Goal: Task Accomplishment & Management: Manage account settings

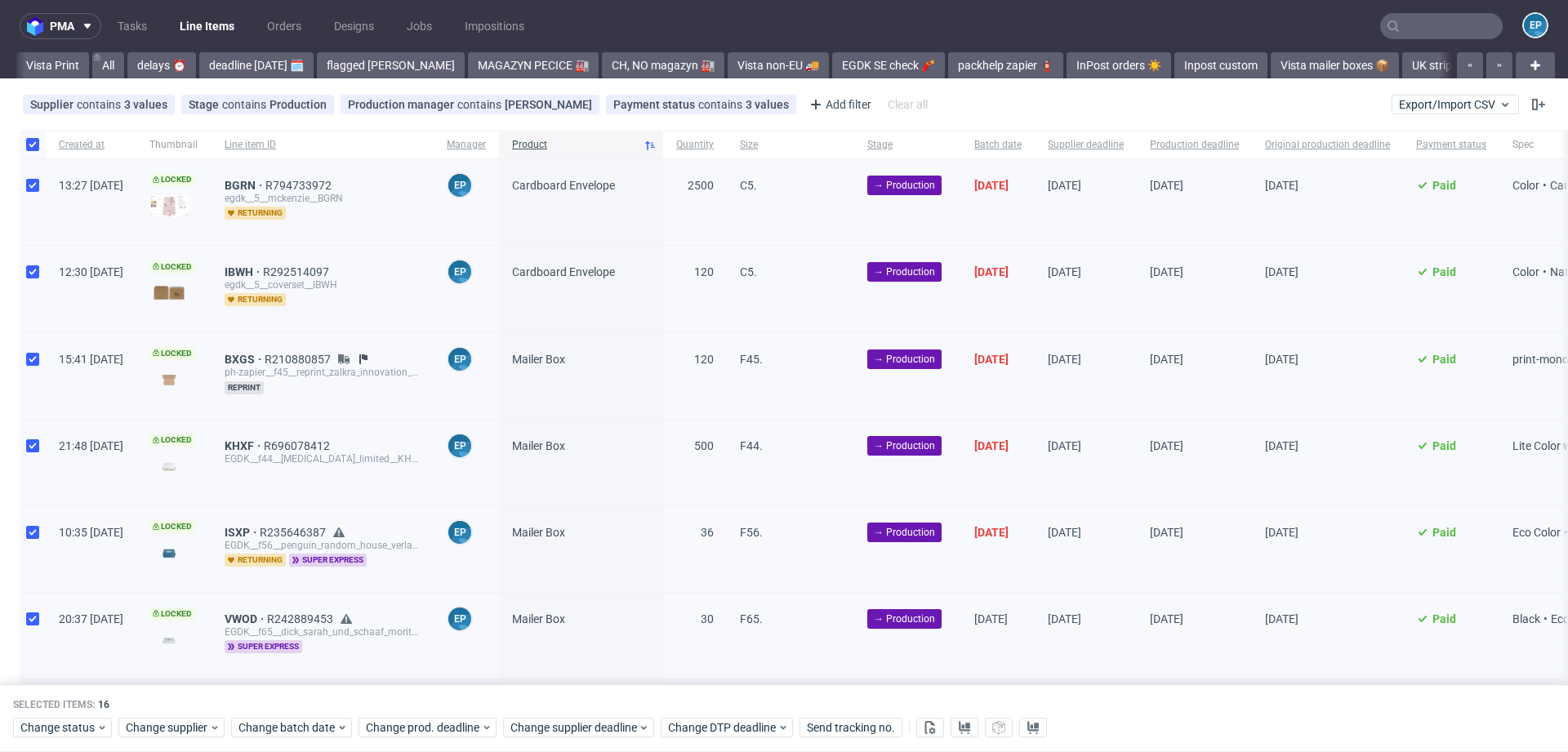
scroll to position [0, 1613]
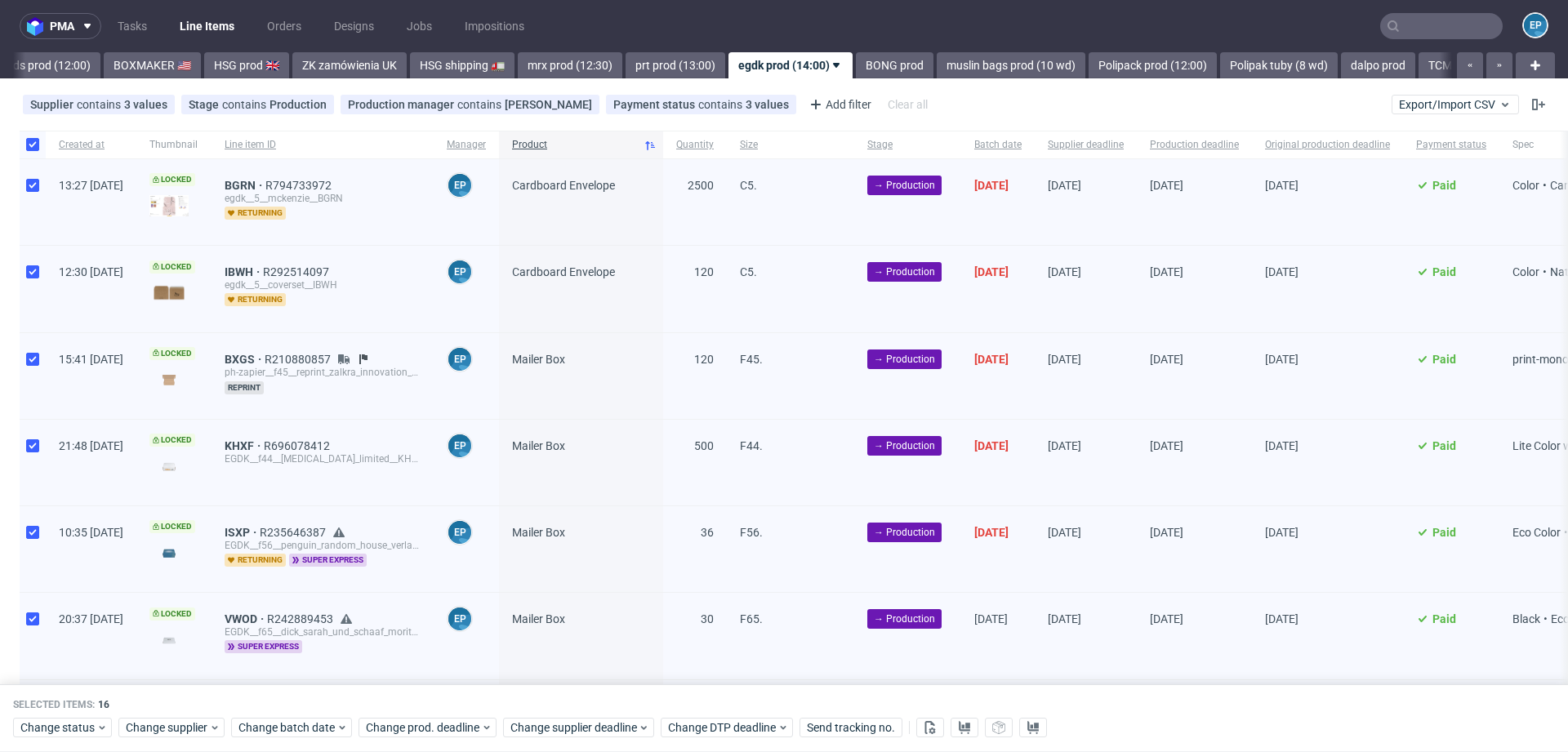
click at [1431, 31] on input "text" at bounding box center [1442, 26] width 123 height 26
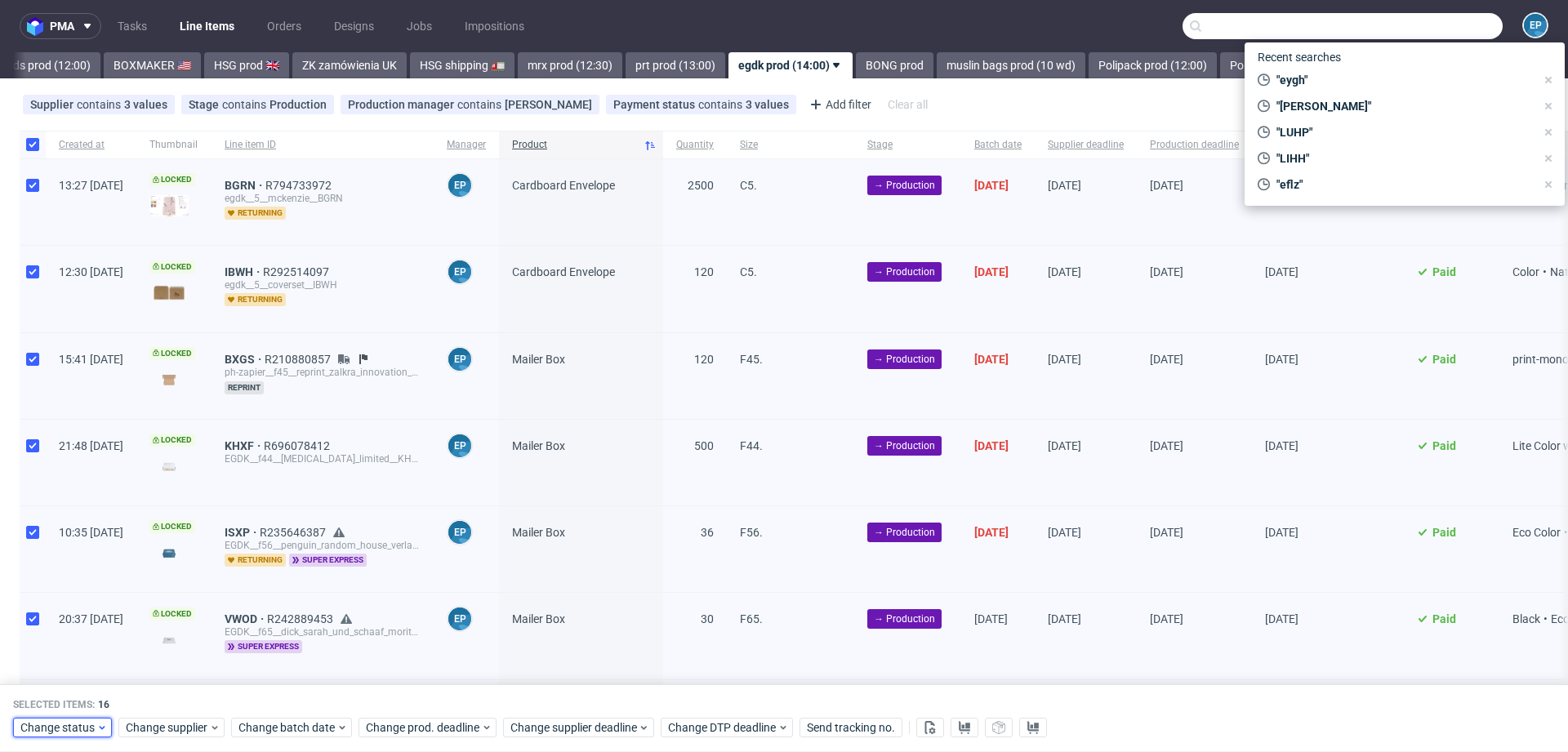
click at [40, 727] on span "Change status" at bounding box center [58, 728] width 76 height 16
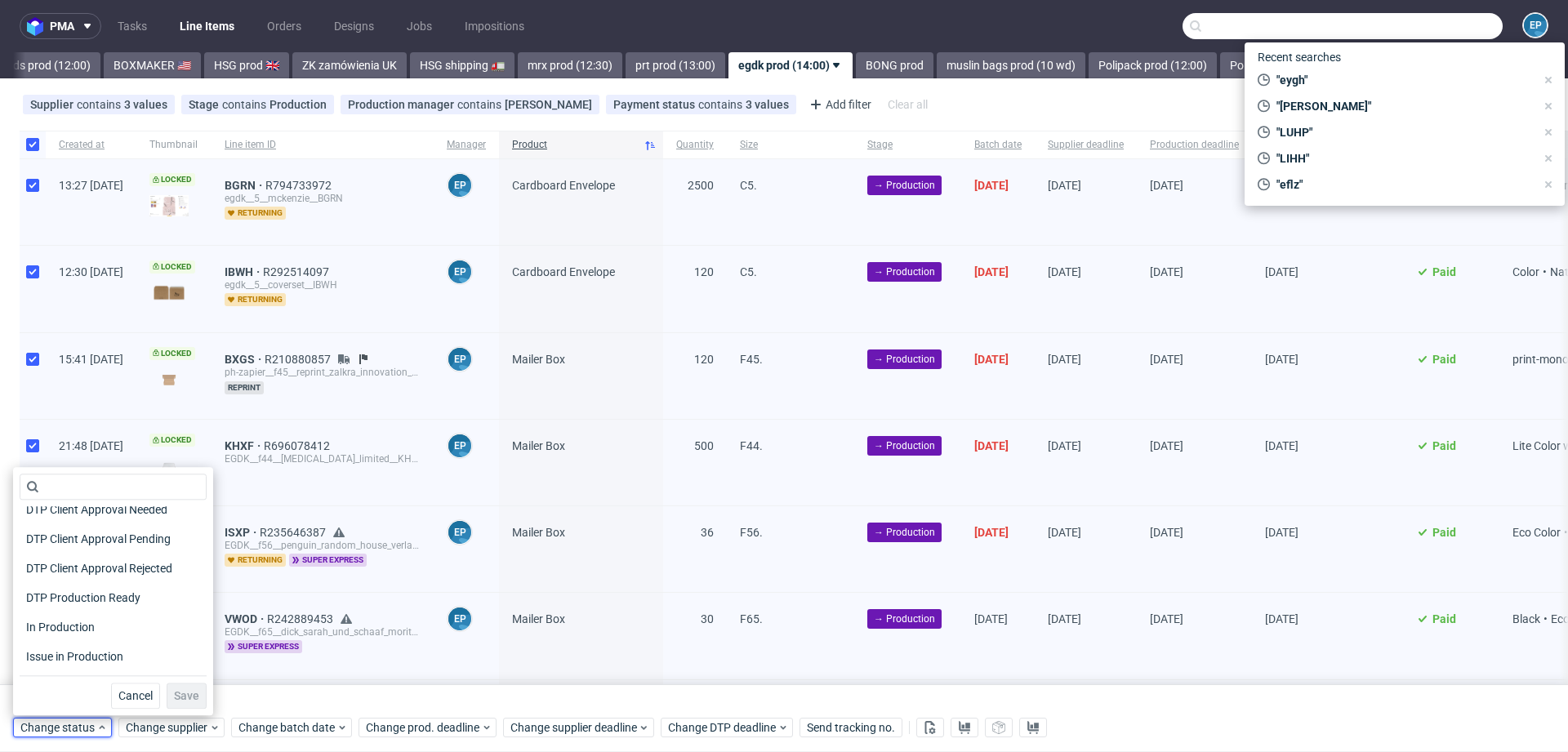
scroll to position [131, 0]
click at [77, 617] on span "In Production" at bounding box center [61, 624] width 82 height 23
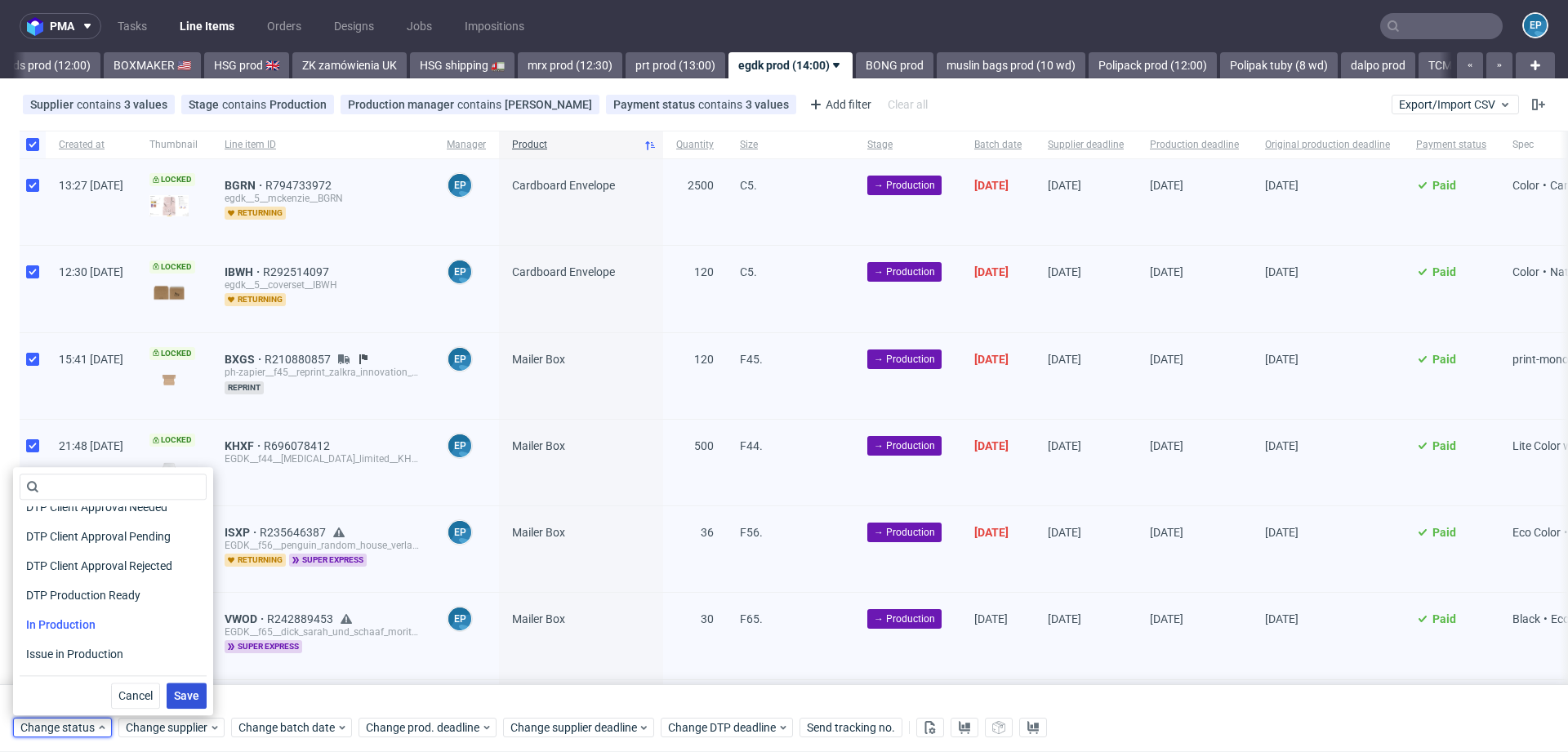
click at [174, 697] on span "Save" at bounding box center [187, 696] width 25 height 12
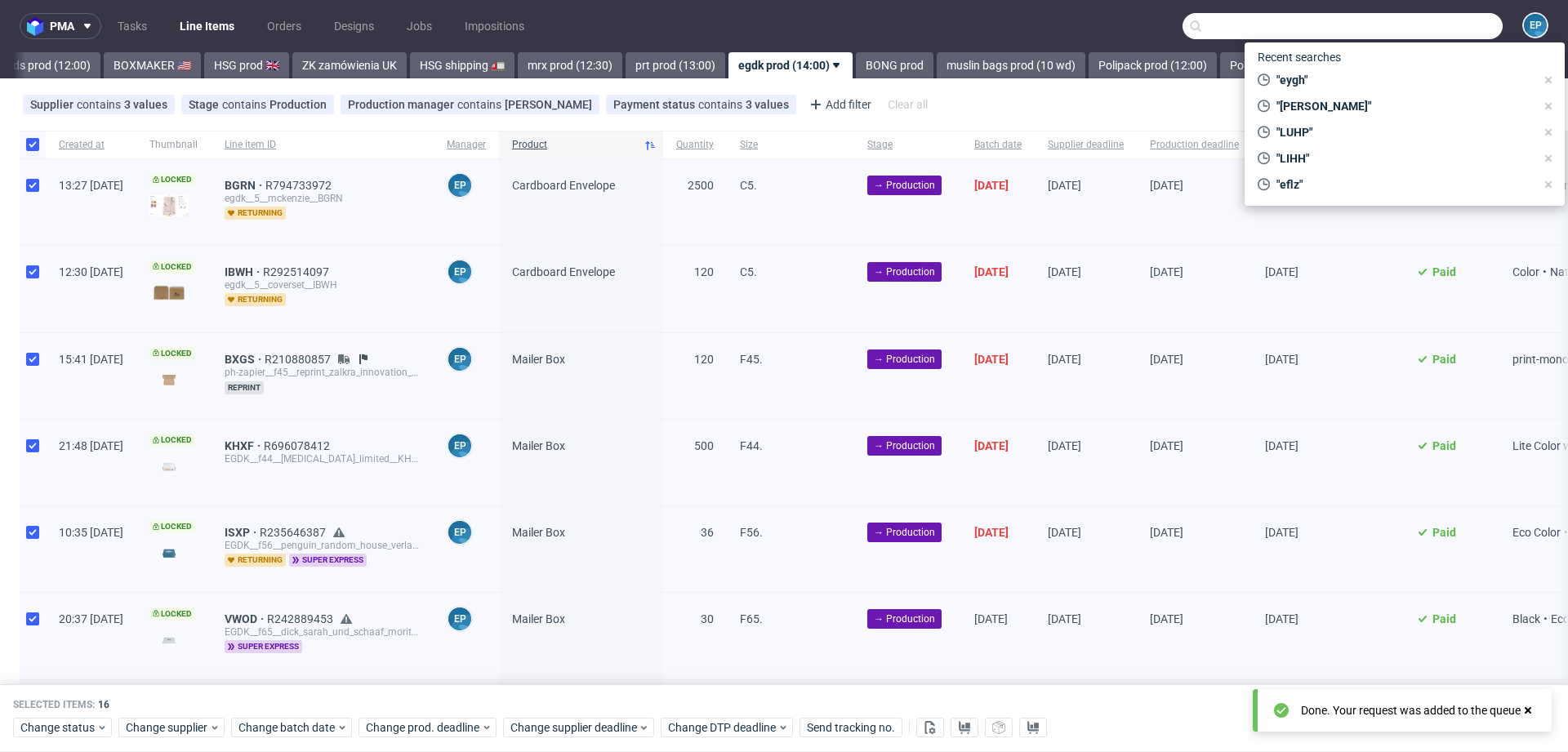
click at [1412, 20] on input "text" at bounding box center [1342, 26] width 320 height 26
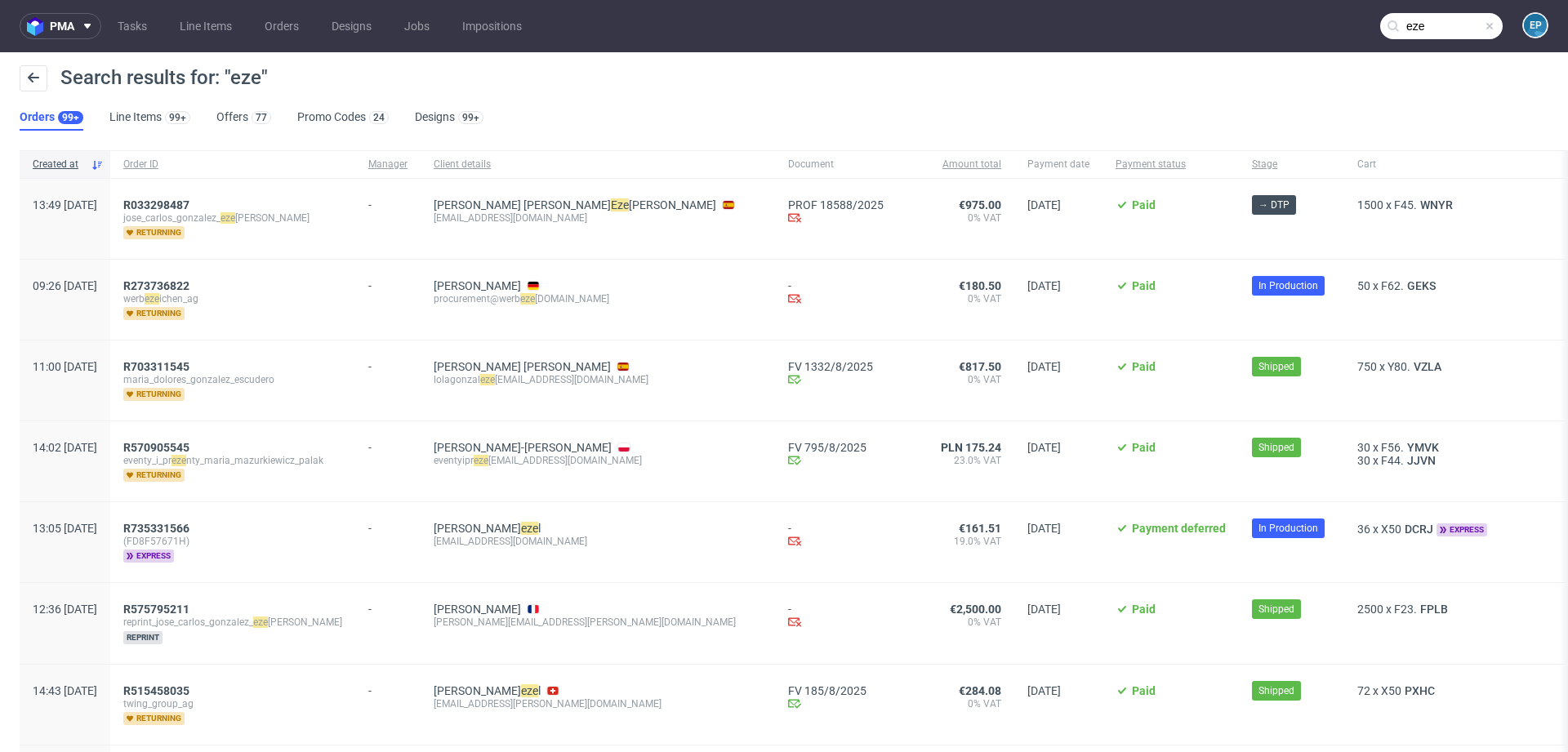
click at [1419, 28] on input "eze" at bounding box center [1442, 26] width 123 height 26
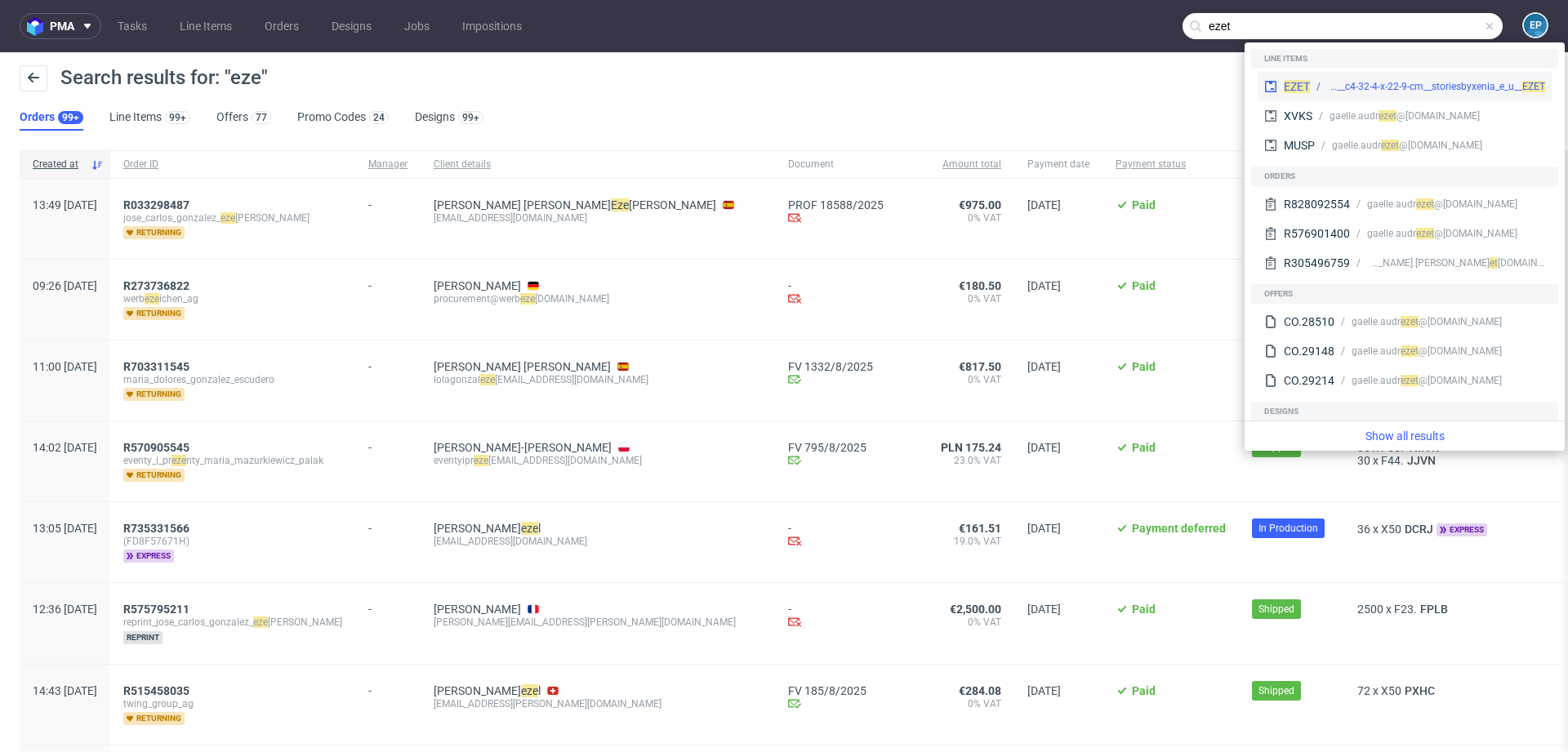
type input "ezet"
click at [1304, 82] on span "EZET" at bounding box center [1296, 87] width 26 height 13
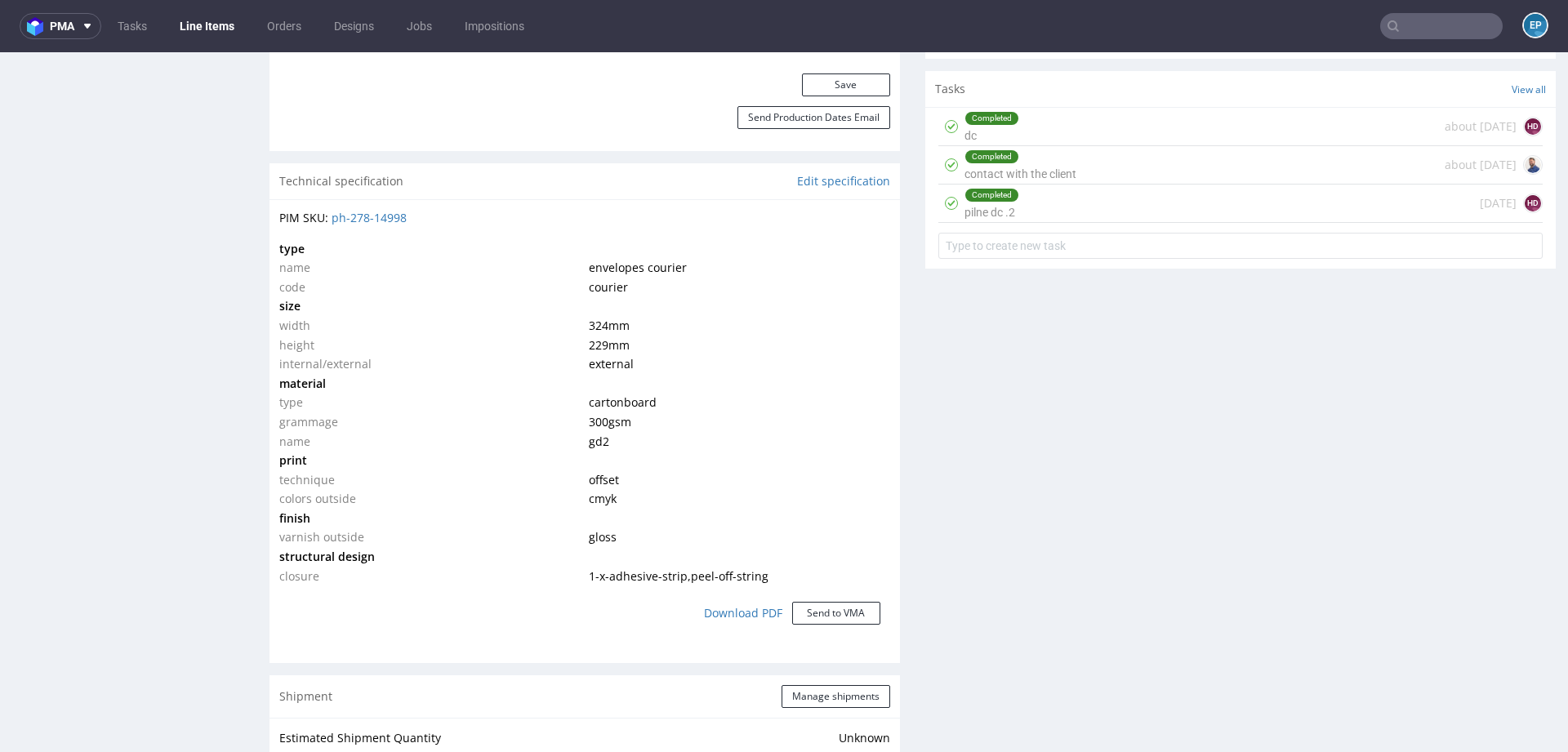
scroll to position [1186, 0]
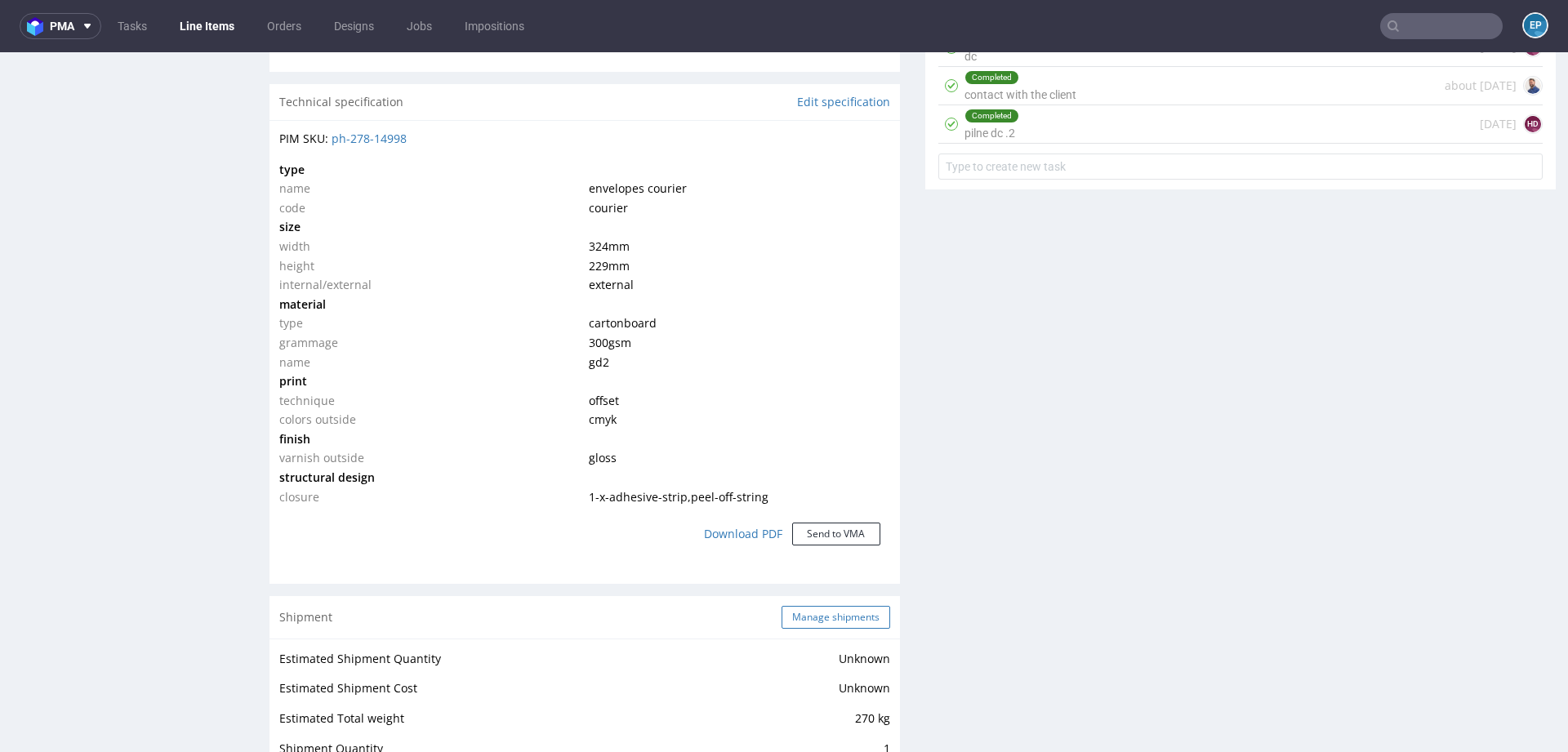
click at [804, 609] on button "Manage shipments" at bounding box center [836, 617] width 109 height 23
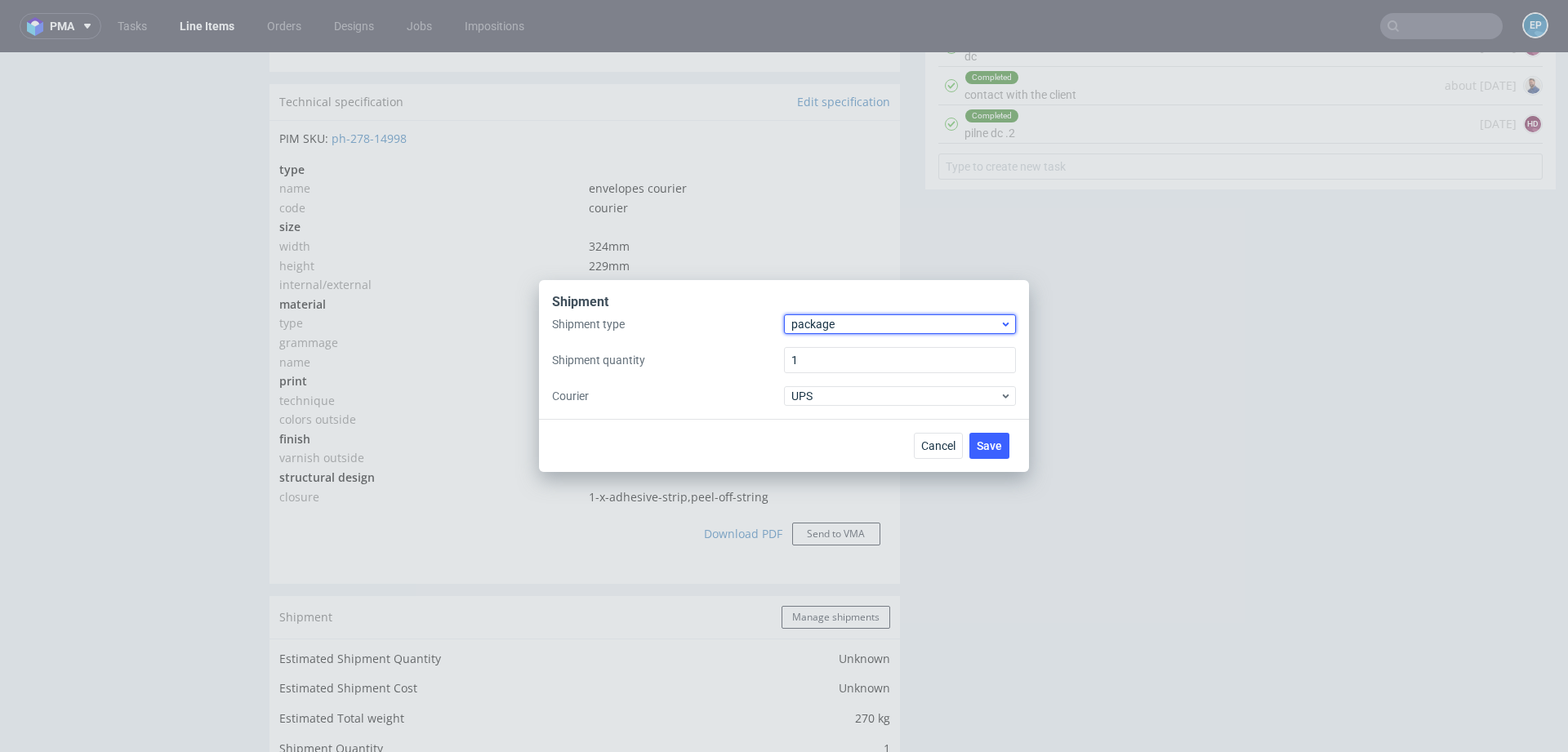
click at [800, 330] on span "package" at bounding box center [895, 323] width 208 height 16
click at [801, 351] on div "pallet" at bounding box center [900, 357] width 219 height 29
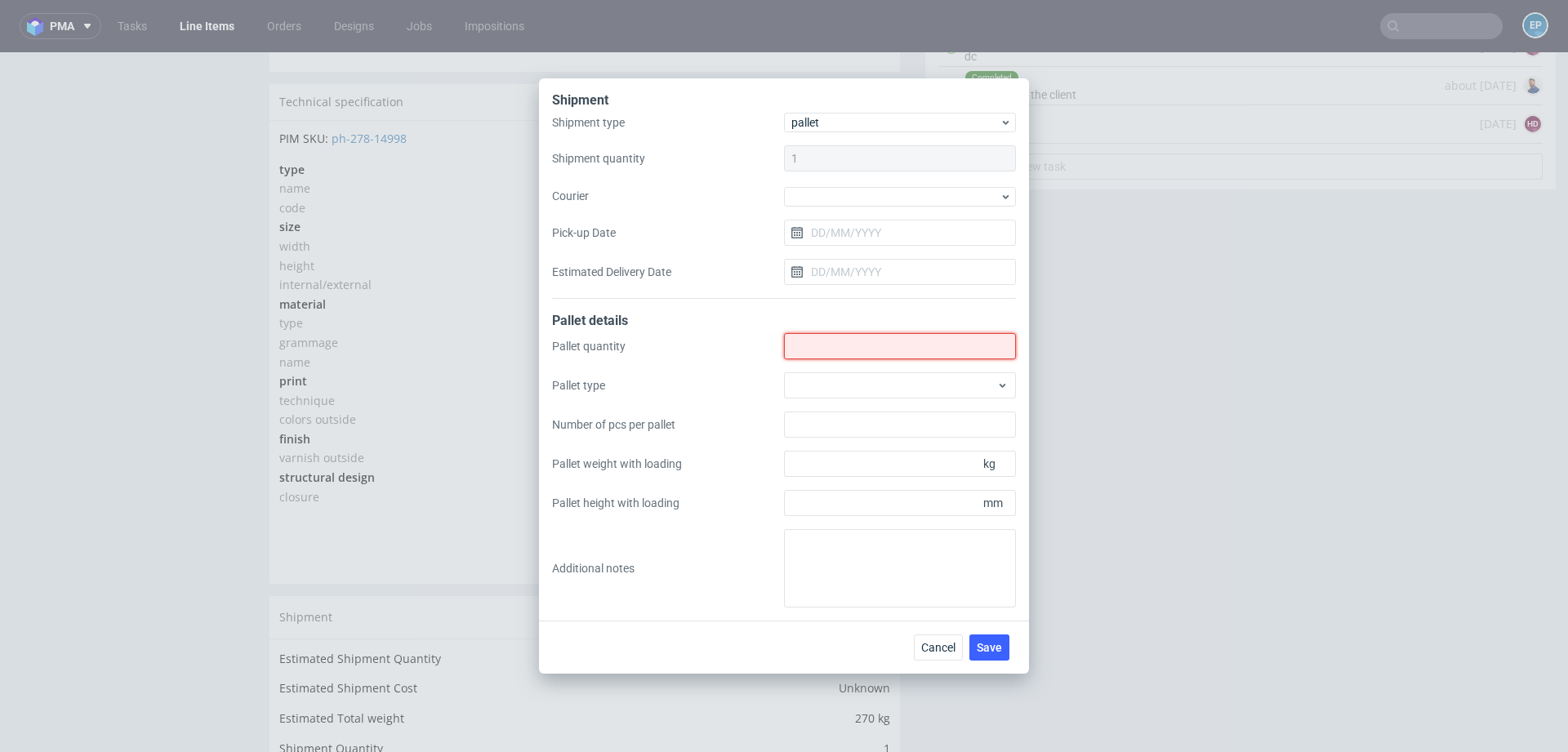
click at [801, 352] on input "Shipment type" at bounding box center [900, 346] width 232 height 26
type input "1"
click at [803, 378] on div at bounding box center [900, 384] width 232 height 26
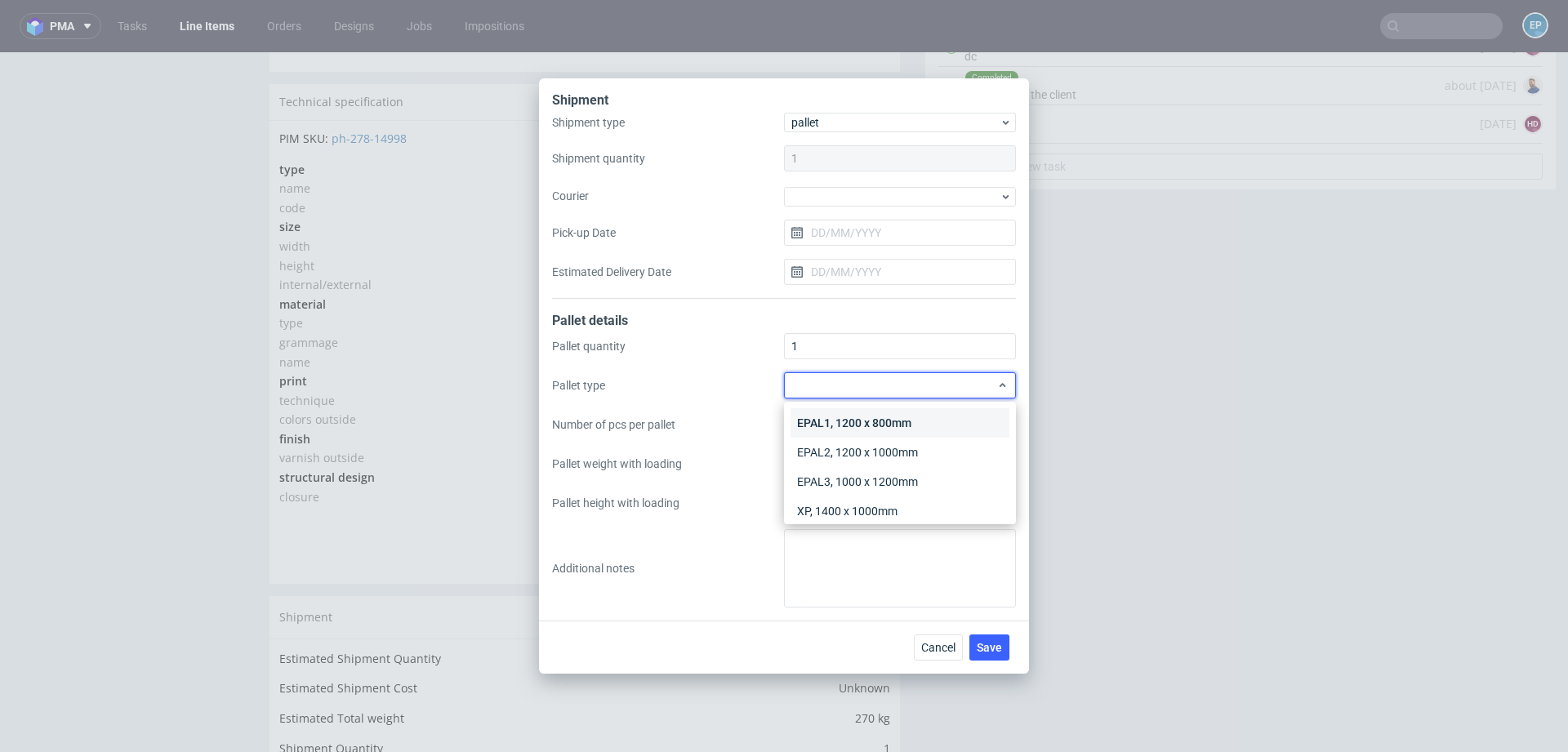
click at [805, 410] on div "EPAL1, 1200 x 800mm" at bounding box center [900, 422] width 219 height 29
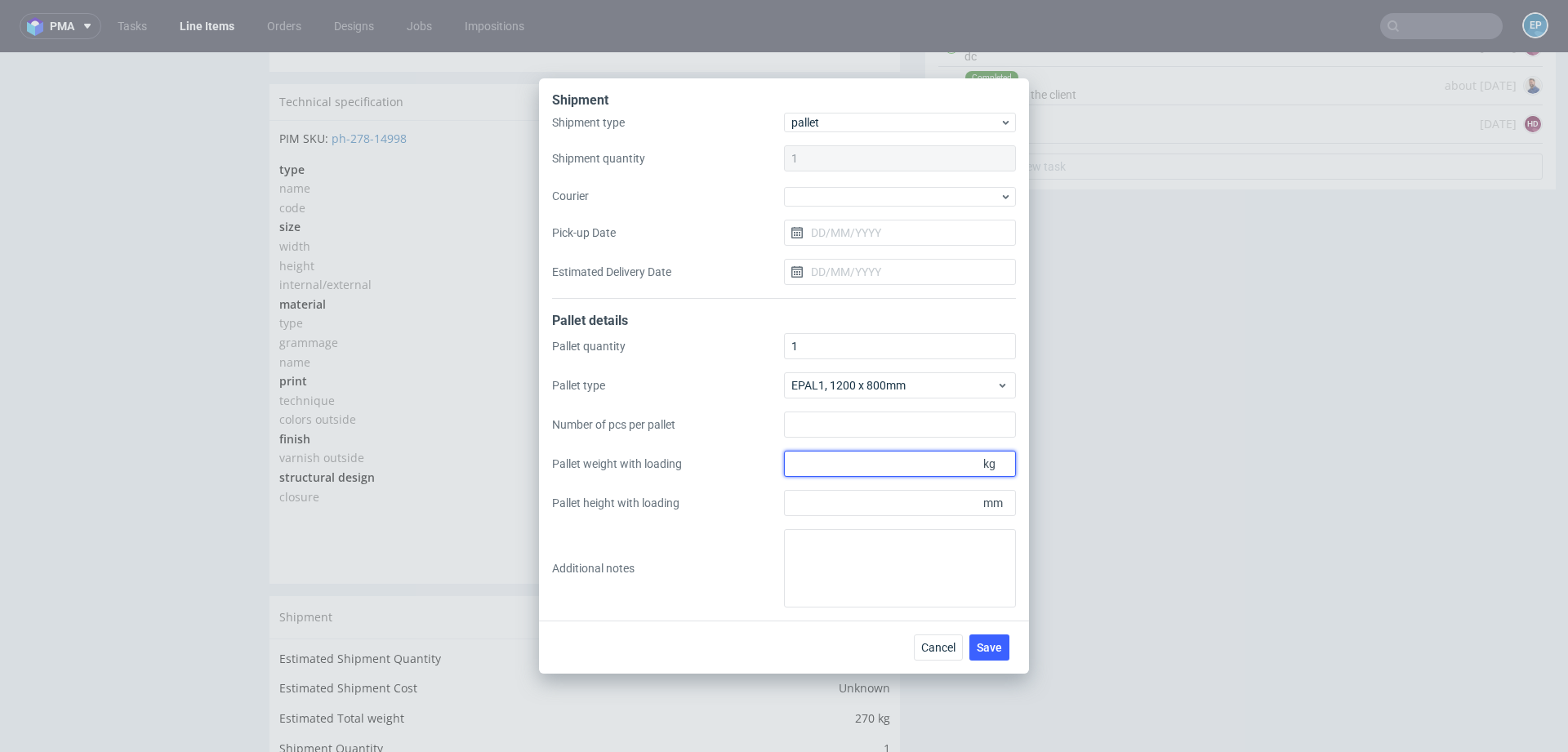
click at [815, 459] on input "Pallet weight with loading" at bounding box center [900, 463] width 232 height 26
type input "290"
type input "1310"
click at [985, 645] on span "Save" at bounding box center [989, 648] width 25 height 12
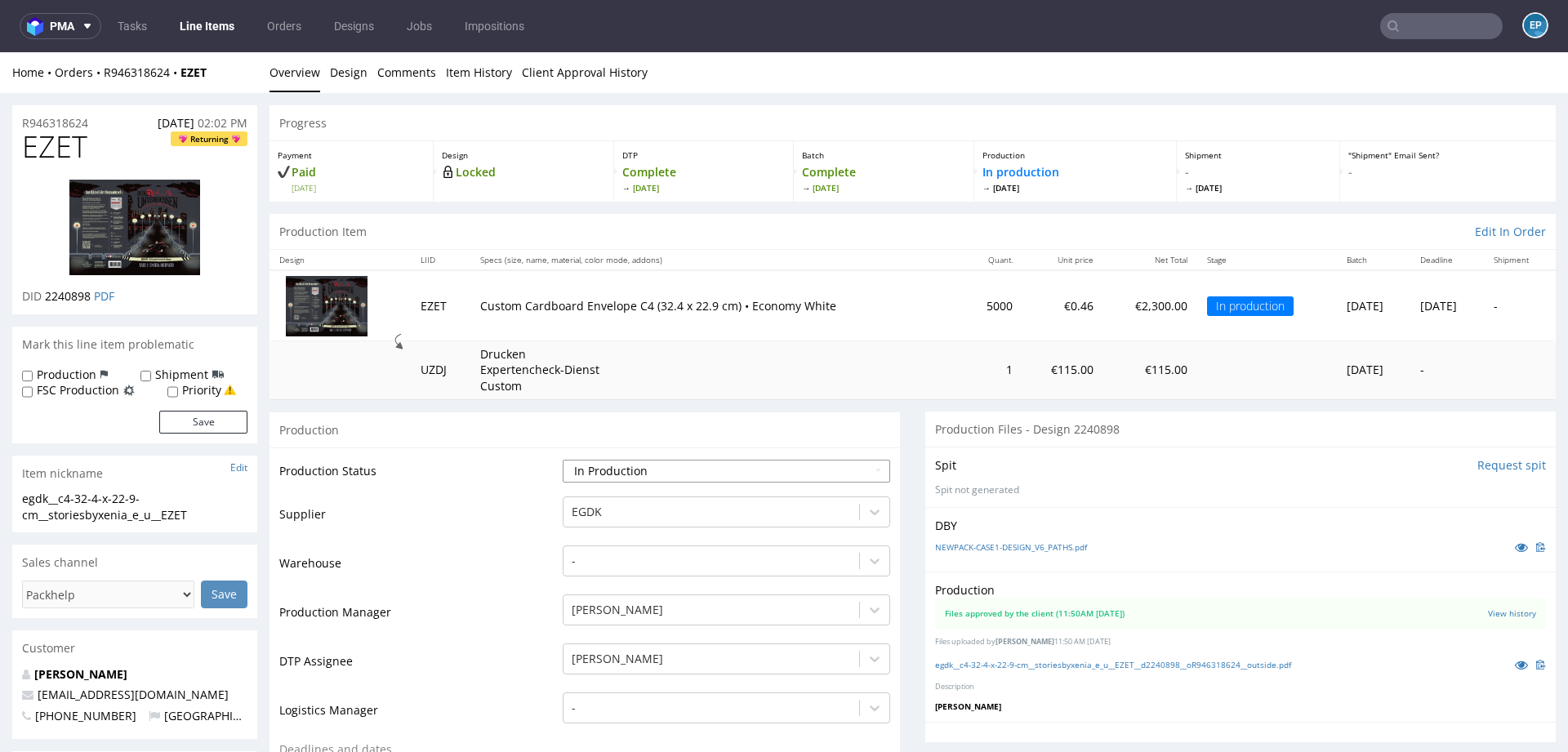
click at [579, 461] on select "Waiting for Artwork Waiting for Diecut Waiting for Mockup Waiting for DTP Waiti…" at bounding box center [726, 470] width 327 height 23
select select "production_complete"
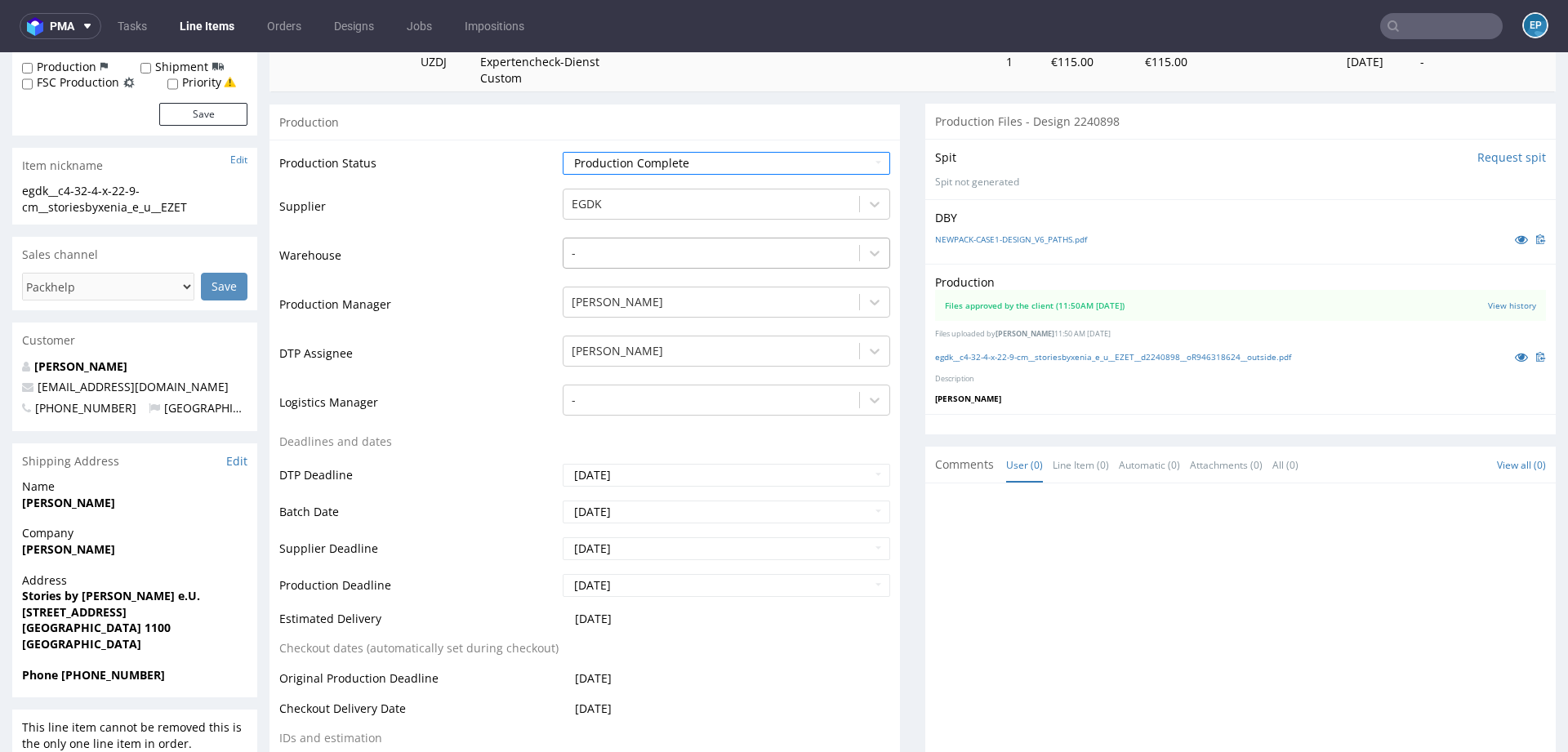
scroll to position [615, 0]
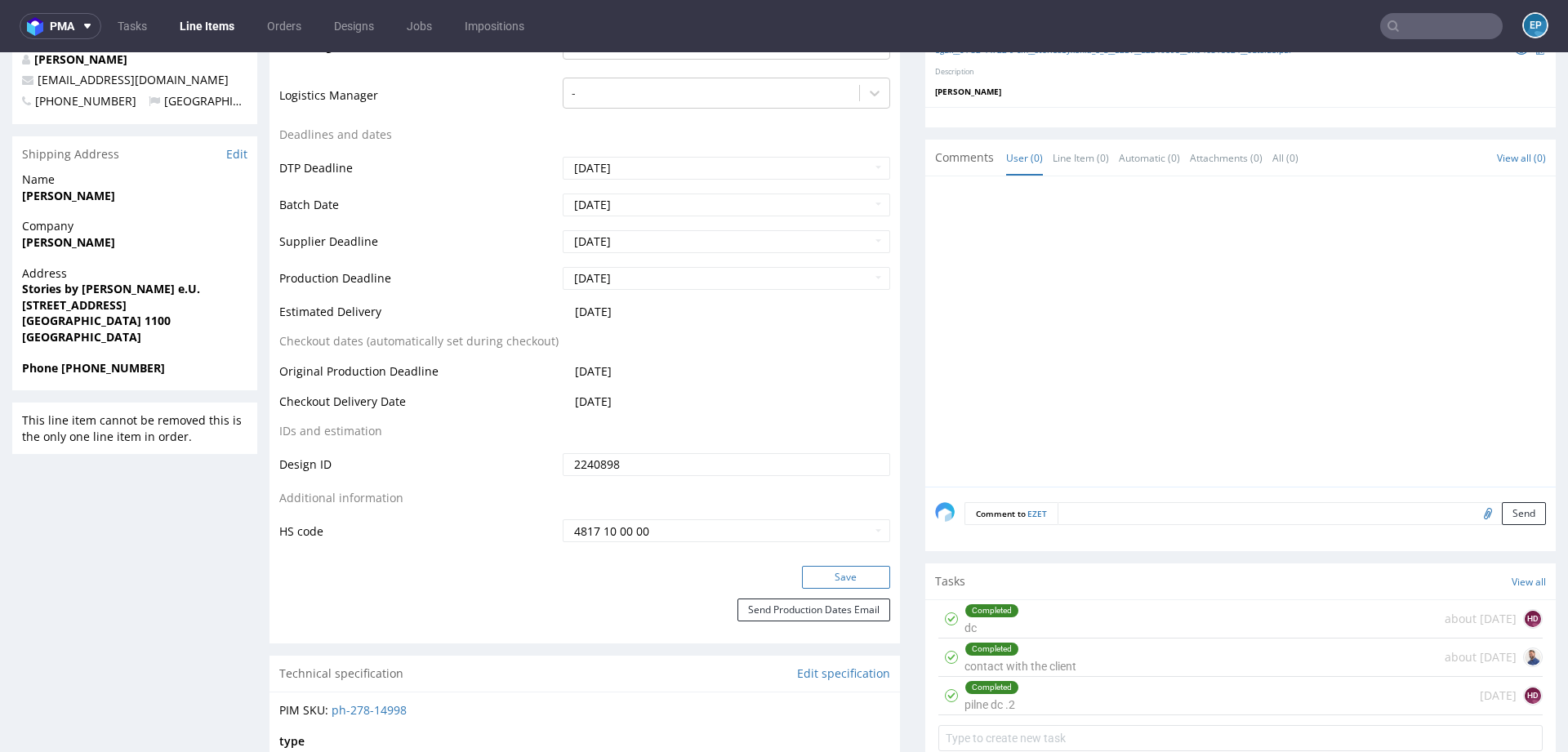
click at [848, 579] on button "Save" at bounding box center [846, 576] width 88 height 23
